Goal: Check status: Check status

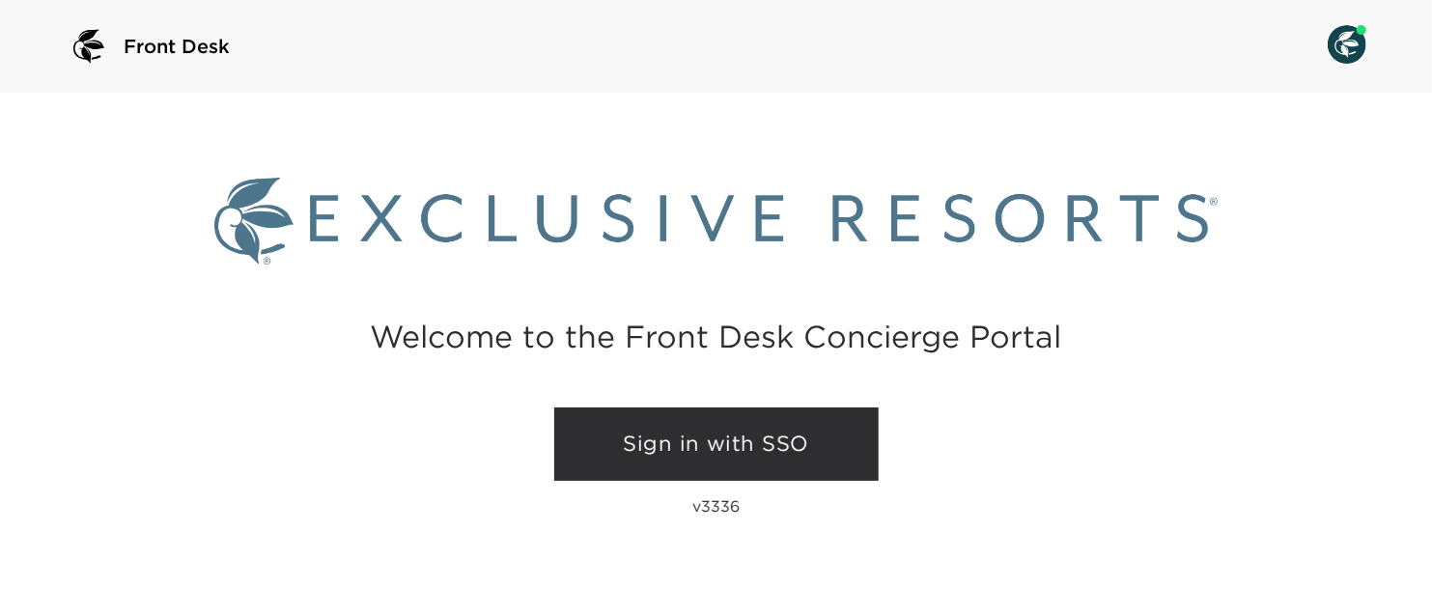
click at [721, 427] on link "Sign in with SSO" at bounding box center [716, 444] width 324 height 73
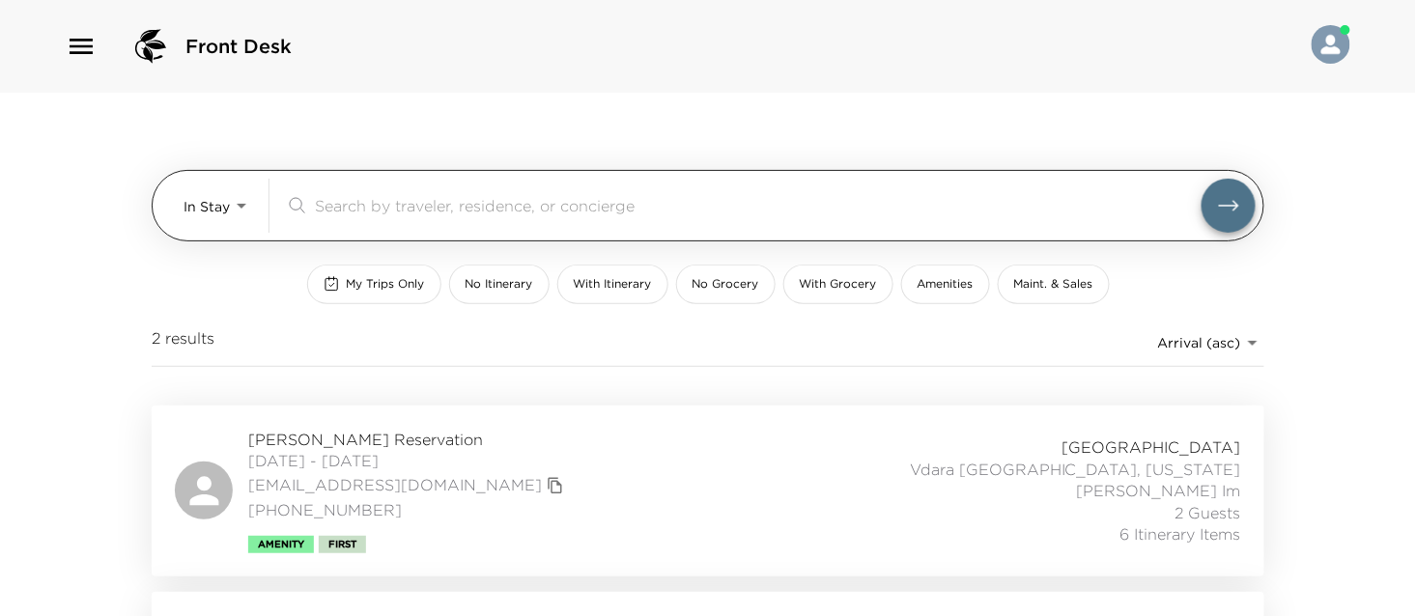
click at [251, 225] on body "Front Desk In Stay In-Stay ​ My Trips Only No Itinerary With Itinerary No Groce…" at bounding box center [708, 308] width 1416 height 616
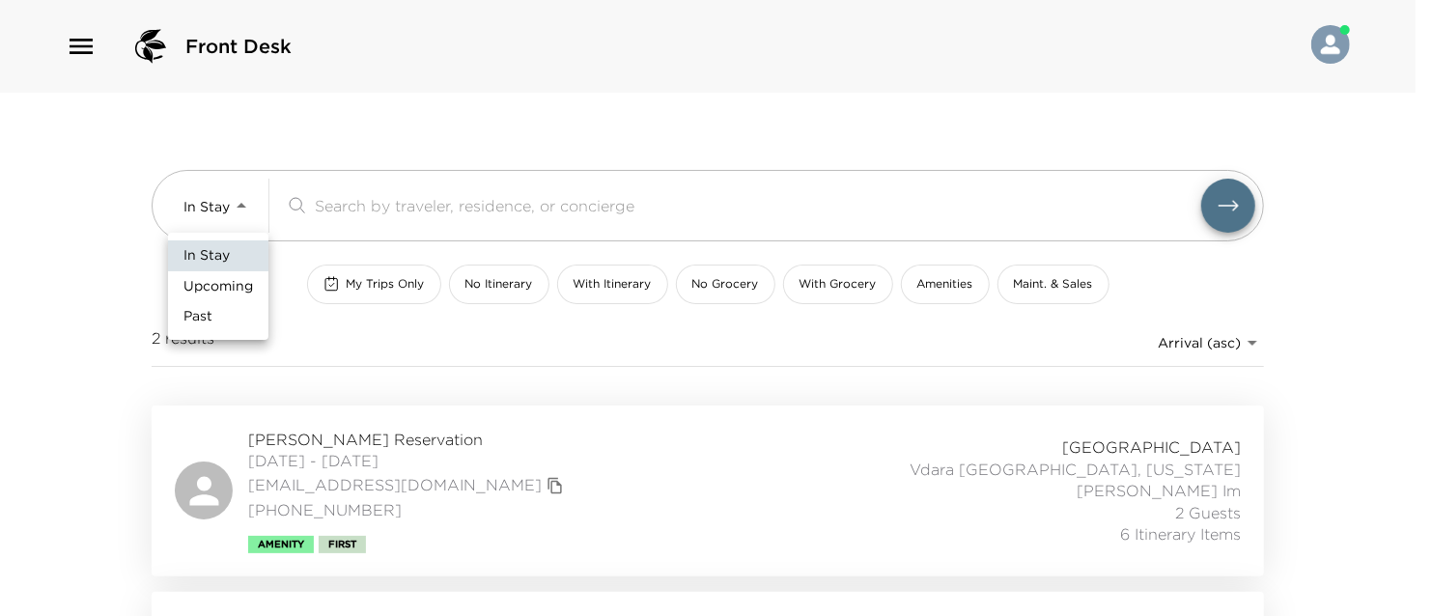
click at [72, 243] on div at bounding box center [716, 308] width 1432 height 616
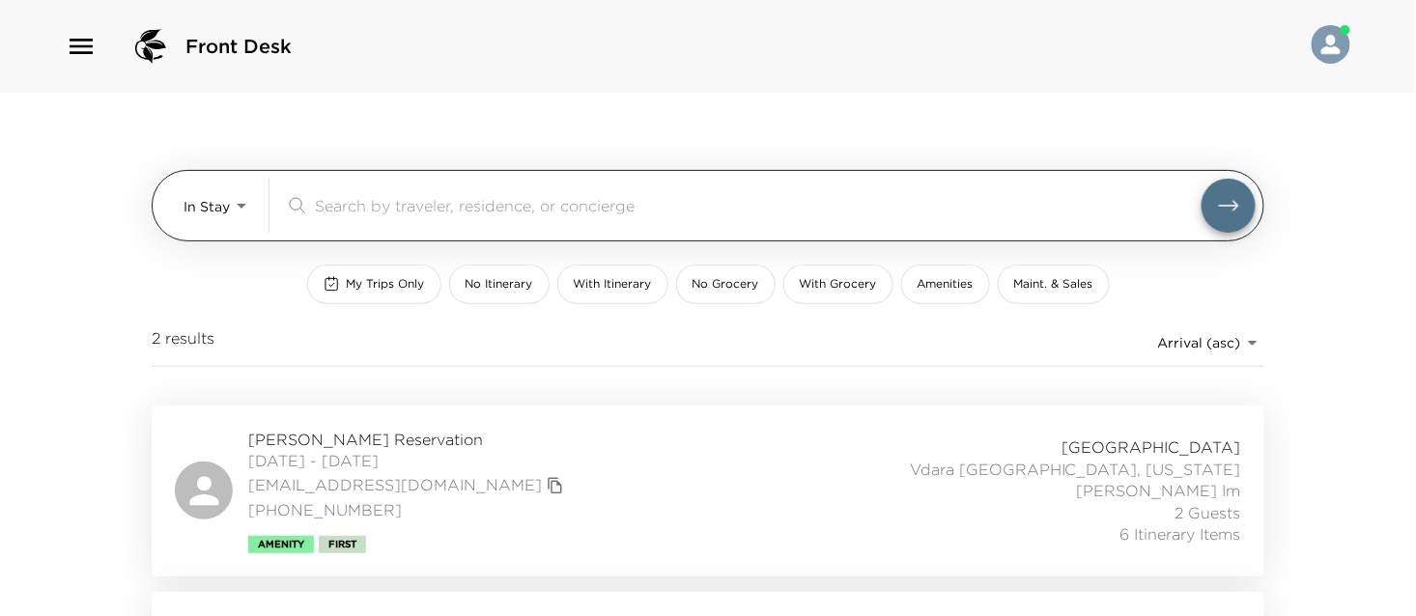
click at [227, 203] on body "Front Desk In Stay In-Stay ​ My Trips Only No Itinerary With Itinerary No Groce…" at bounding box center [708, 308] width 1416 height 616
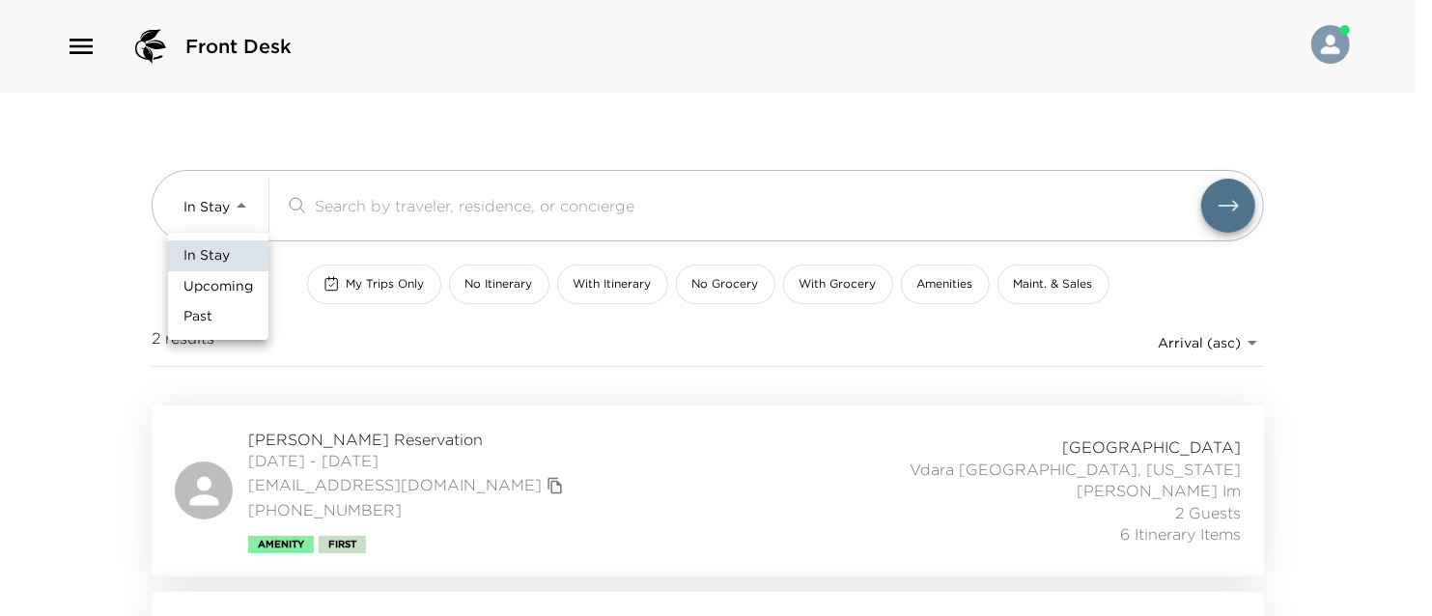
click at [241, 278] on span "Upcoming" at bounding box center [218, 286] width 70 height 19
type input "Upcoming"
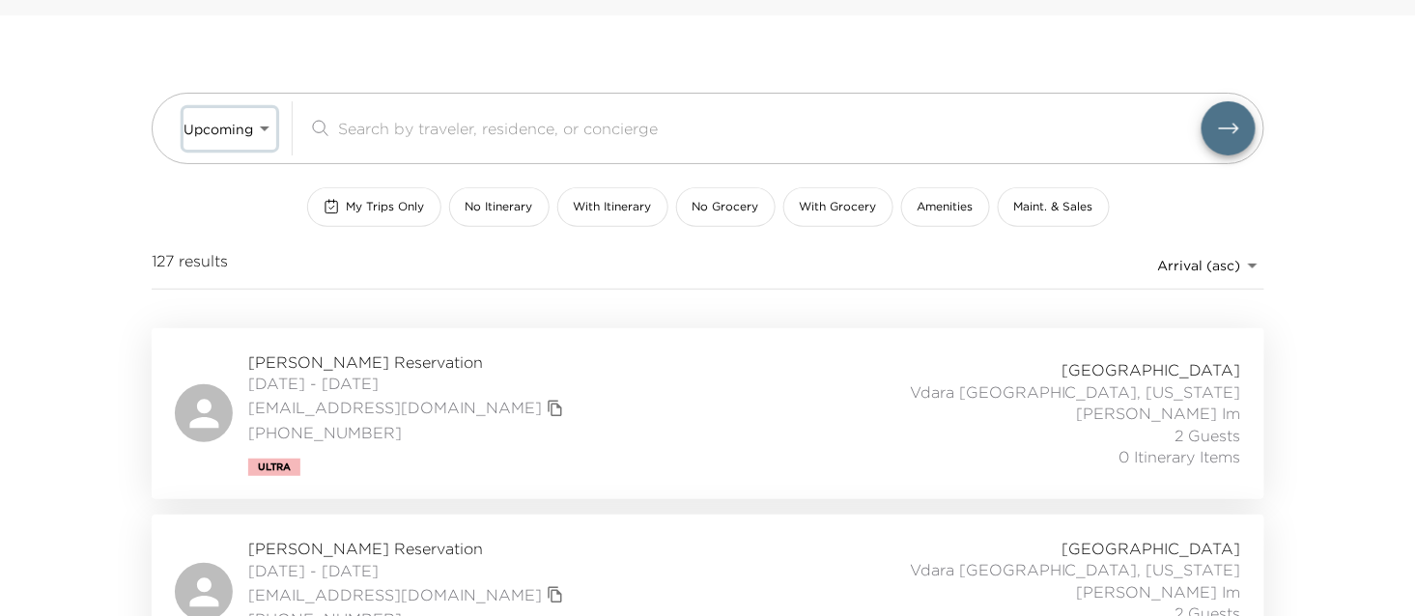
scroll to position [58, 0]
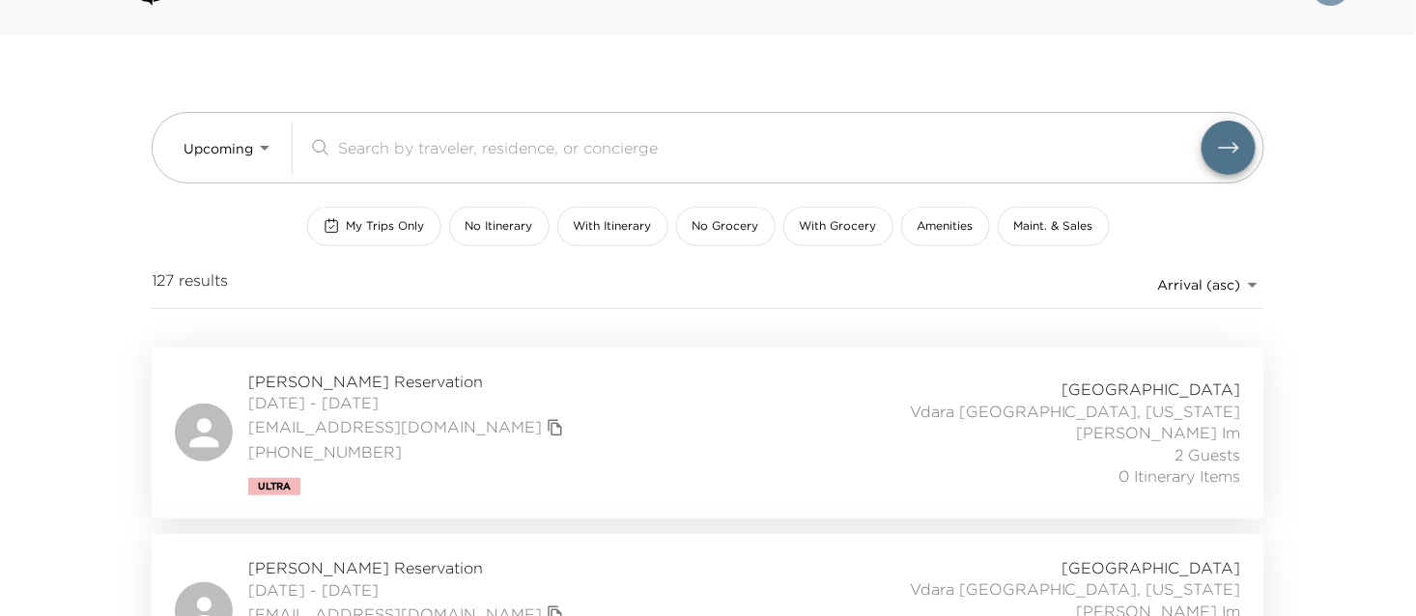
click at [419, 379] on span "Margaret Hodge Reservation" at bounding box center [408, 381] width 321 height 21
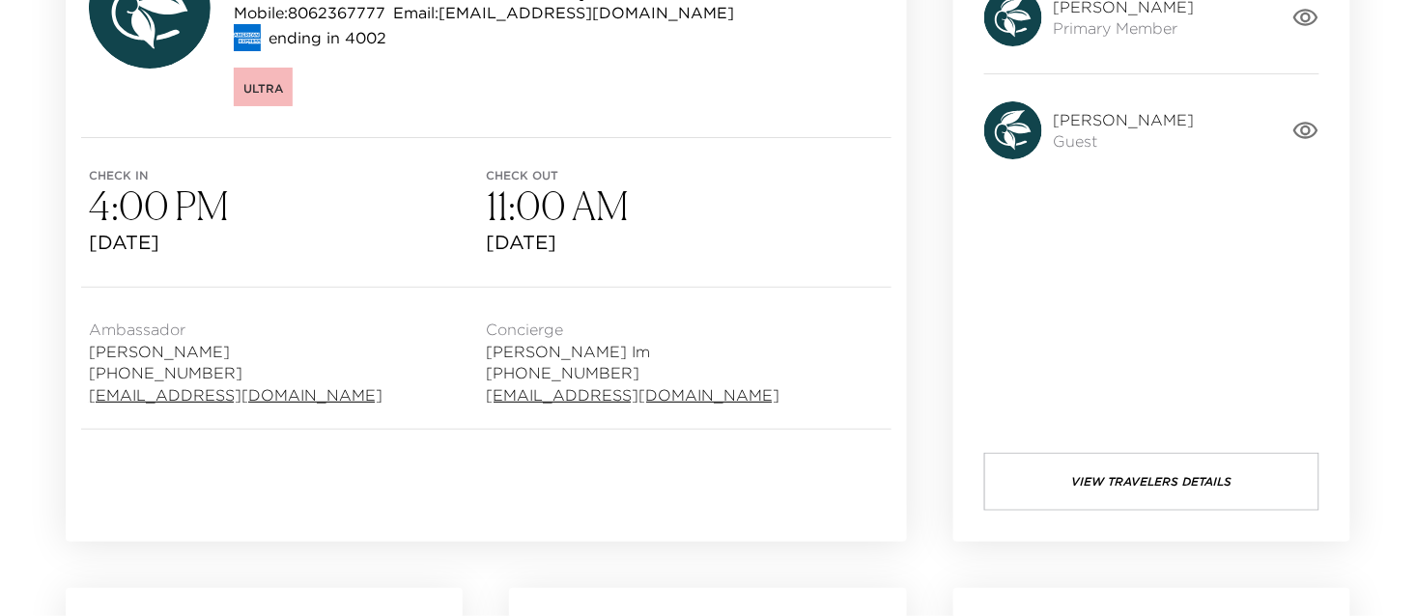
scroll to position [534, 0]
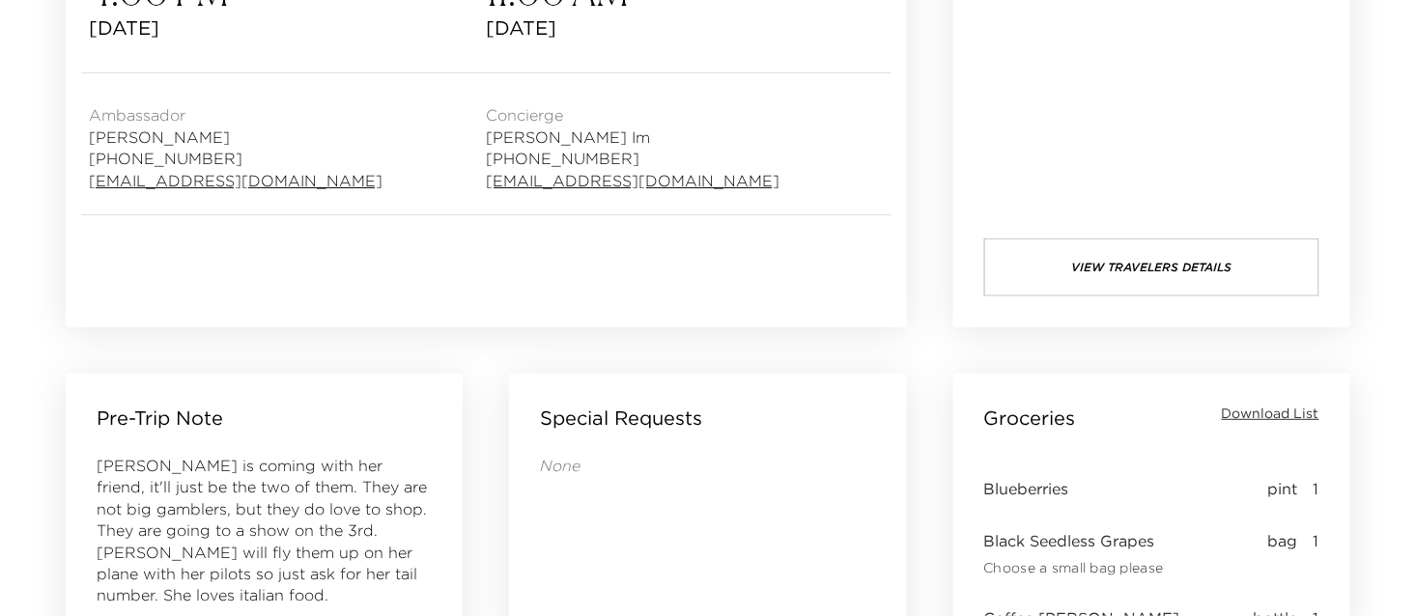
click at [1278, 406] on span "Download List" at bounding box center [1271, 414] width 98 height 19
